Goal: Information Seeking & Learning: Learn about a topic

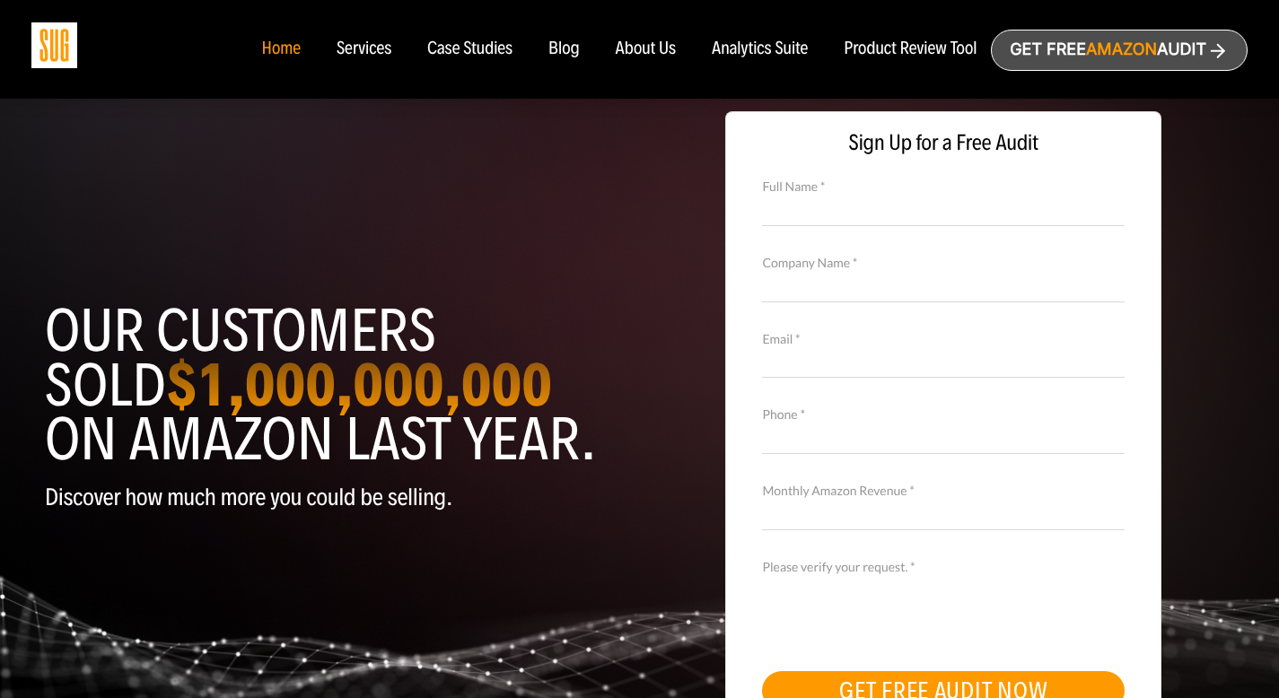
click at [557, 49] on div "Blog" at bounding box center [564, 50] width 31 height 20
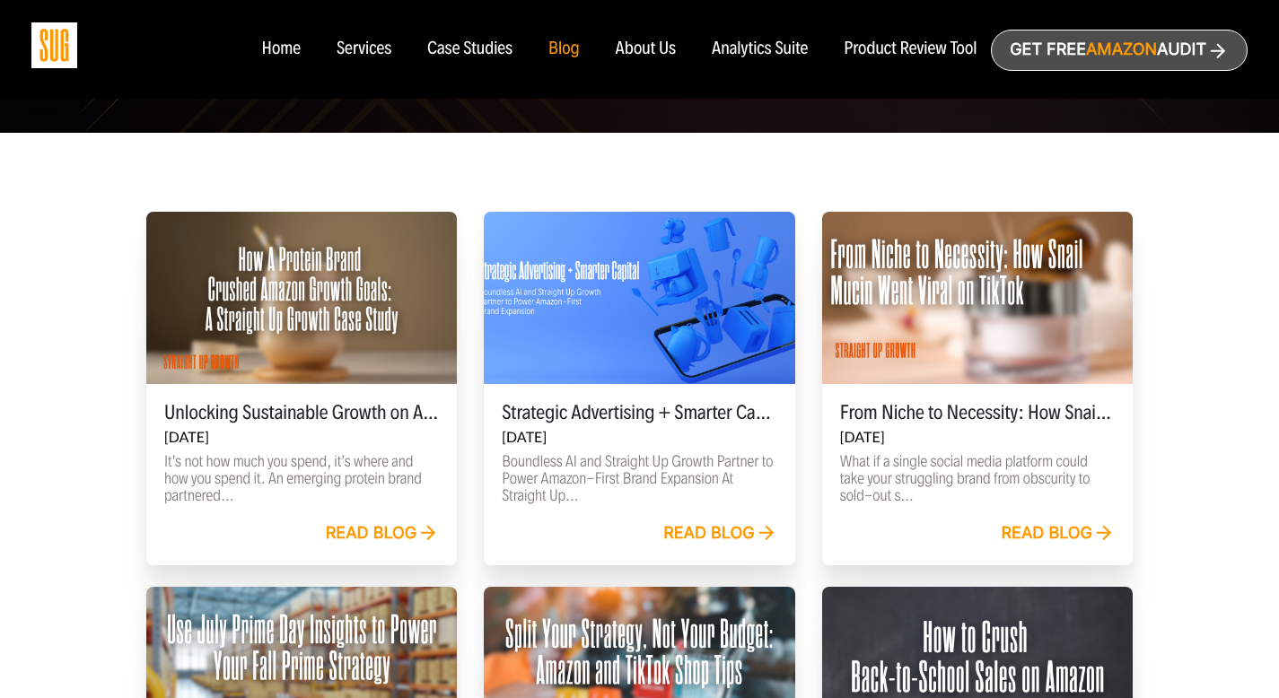
scroll to position [461, 0]
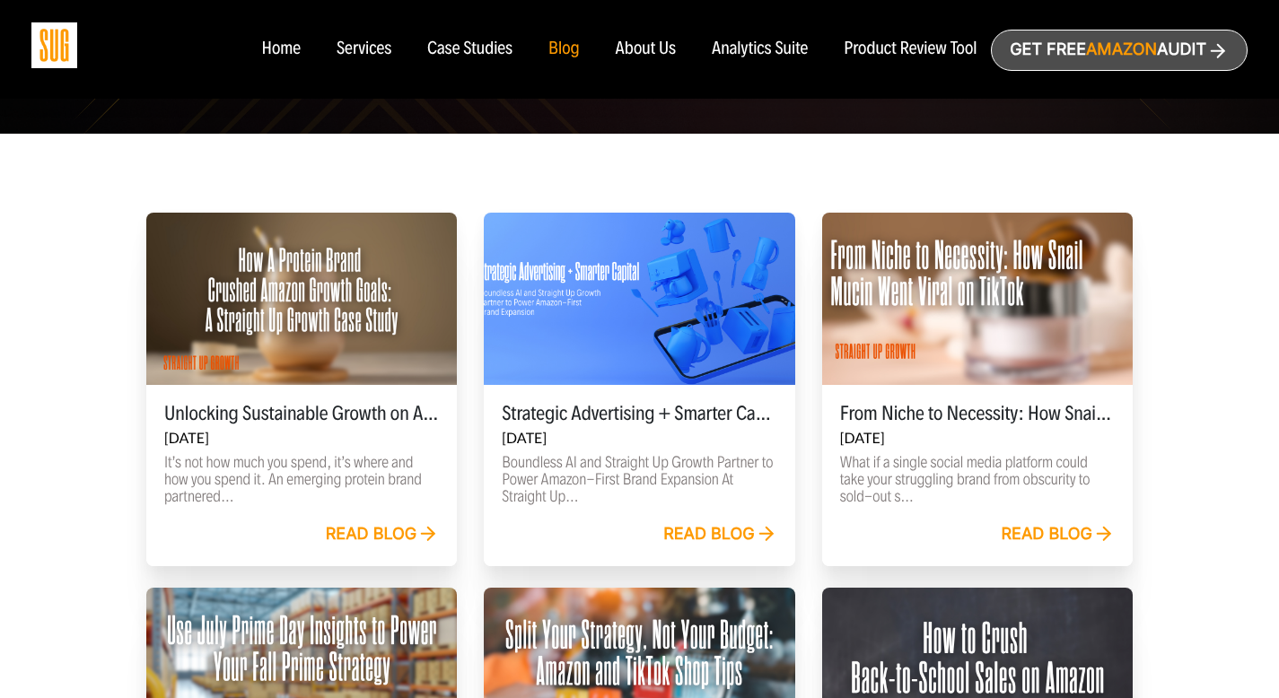
click at [401, 531] on link "Read blog" at bounding box center [383, 535] width 114 height 20
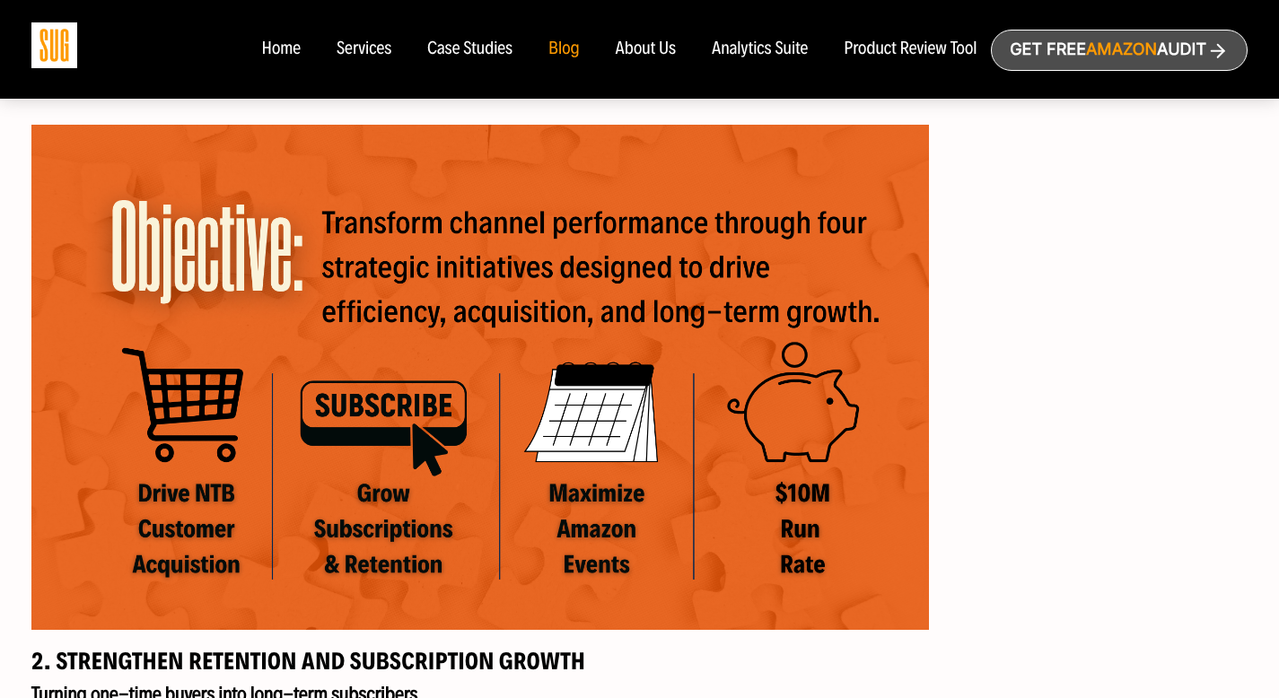
scroll to position [1819, 0]
